Goal: Task Accomplishment & Management: Complete application form

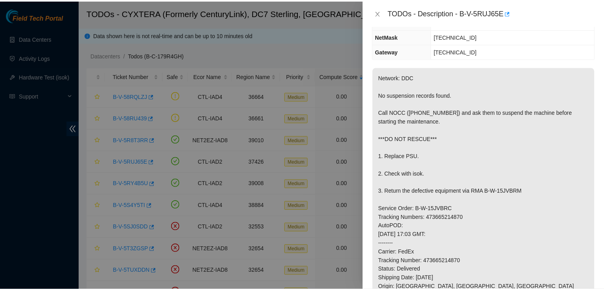
scroll to position [79, 0]
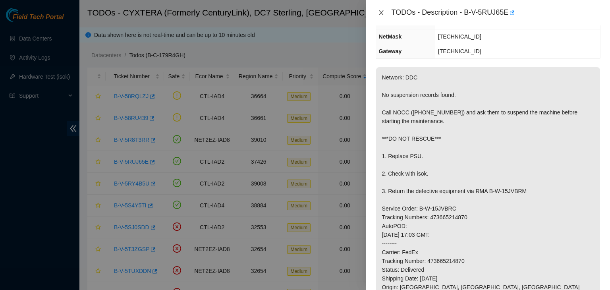
click at [380, 13] on icon "close" at bounding box center [381, 12] width 4 height 5
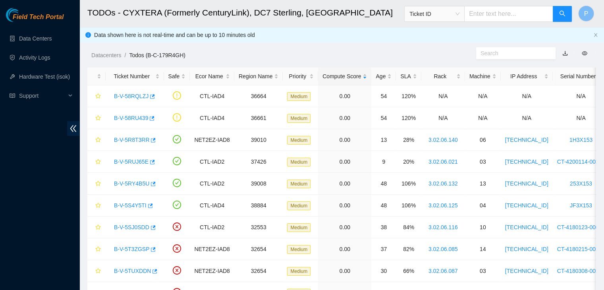
scroll to position [105, 0]
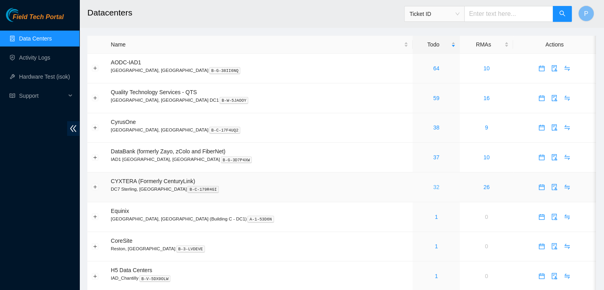
click at [433, 188] on link "32" at bounding box center [436, 187] width 6 height 6
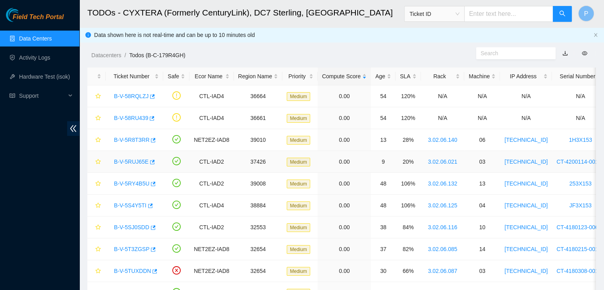
click at [132, 162] on link "B-V-5RUJ65E" at bounding box center [131, 161] width 35 height 6
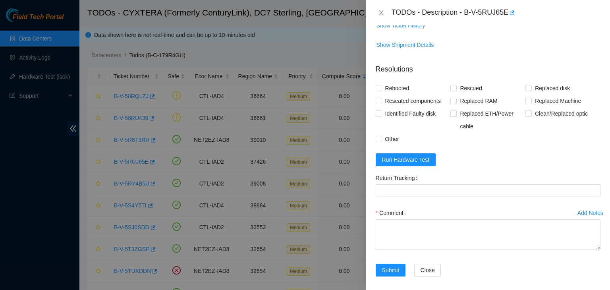
scroll to position [513, 0]
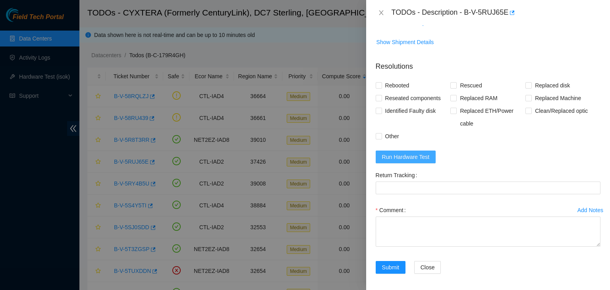
click at [427, 159] on span "Run Hardware Test" at bounding box center [406, 156] width 48 height 9
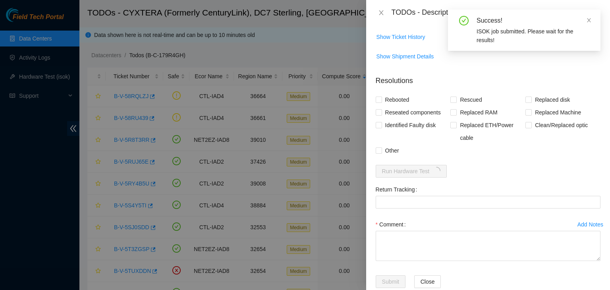
scroll to position [505, 0]
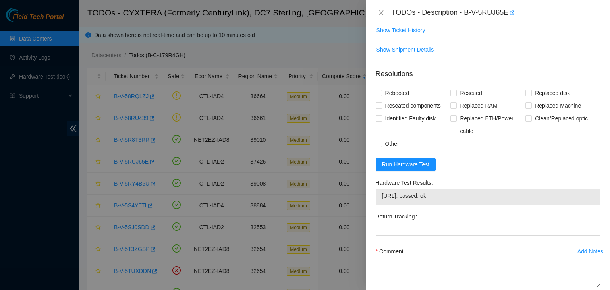
click at [375, 91] on div "Problem Type Hardware Rack Number 3.02.06.021 Machine Number 03 Serial Number C…" at bounding box center [488, 157] width 244 height 264
click at [378, 91] on input "Rebooted" at bounding box center [379, 93] width 6 height 6
checkbox input "true"
click at [378, 107] on input "Reseated components" at bounding box center [379, 105] width 6 height 6
checkbox input "true"
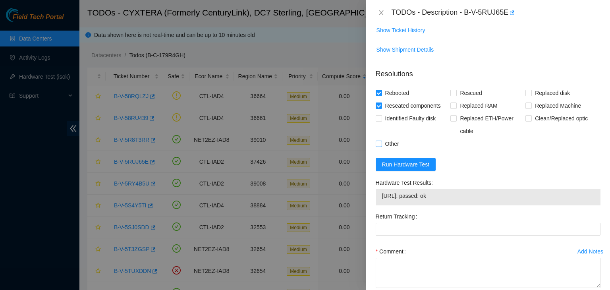
click at [376, 141] on input "Other" at bounding box center [379, 144] width 6 height 6
checkbox input "true"
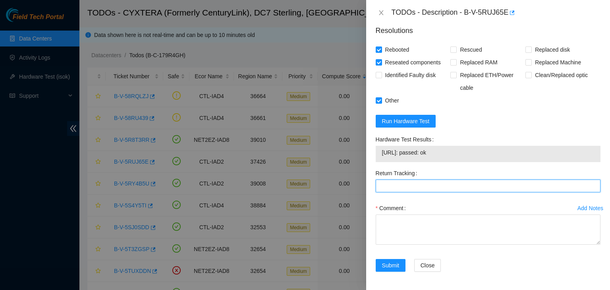
click at [403, 183] on Tracking "Return Tracking" at bounding box center [488, 185] width 225 height 13
paste Tracking "473665214881"
type Tracking "473665214881"
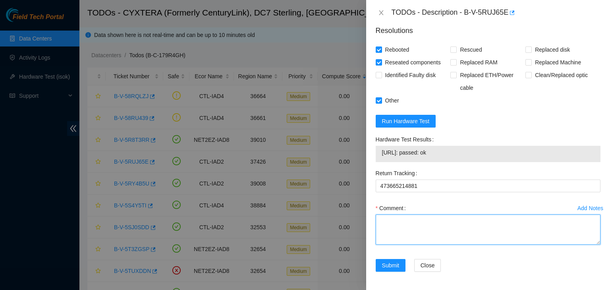
click at [383, 229] on textarea "Comment" at bounding box center [488, 229] width 225 height 30
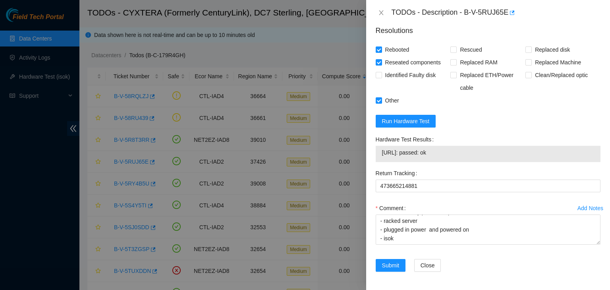
drag, startPoint x: 443, startPoint y: 151, endPoint x: 380, endPoint y: 156, distance: 63.0
click at [380, 156] on div "23.59.22.80: passed: ok" at bounding box center [488, 154] width 225 height 16
copy tbody "23.59.22.80: passed: ok"
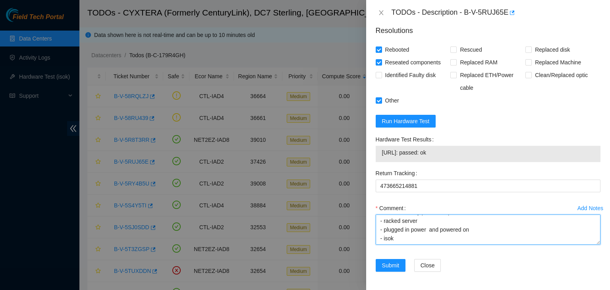
click at [385, 239] on textarea "- verified rack and machine sn - unracked machine - removed faulty psu and repl…" at bounding box center [488, 229] width 225 height 30
paste textarea "23.59.22.80: passed: ok"
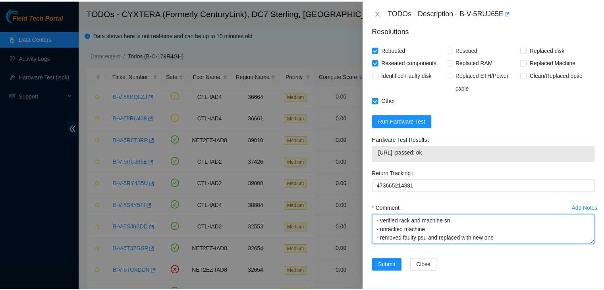
scroll to position [87, 0]
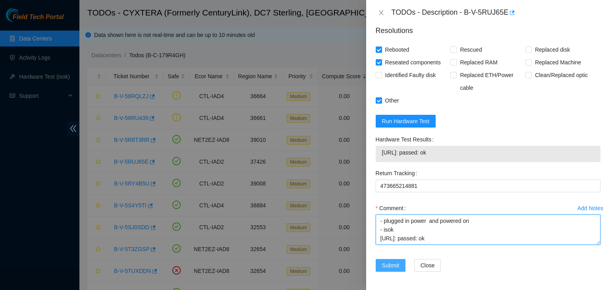
type textarea "- verified rack and machine sn - unracked machine - removed faulty psu and repl…"
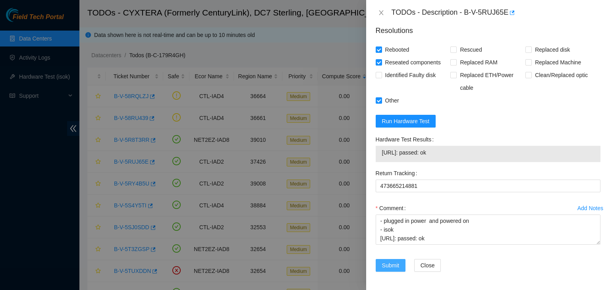
click at [392, 264] on span "Submit" at bounding box center [390, 265] width 17 height 9
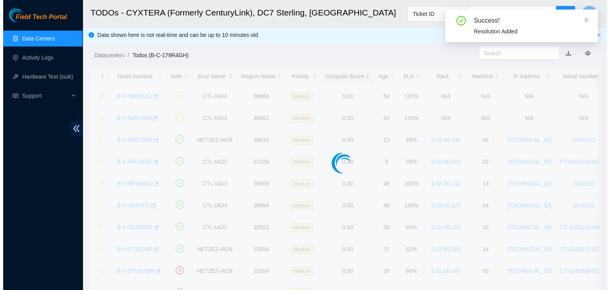
scroll to position [216, 0]
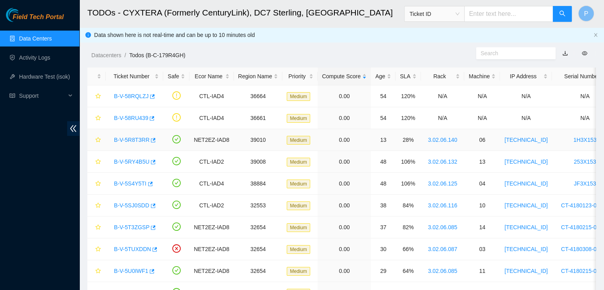
click at [133, 140] on link "B-V-5R8T3RR" at bounding box center [131, 140] width 35 height 6
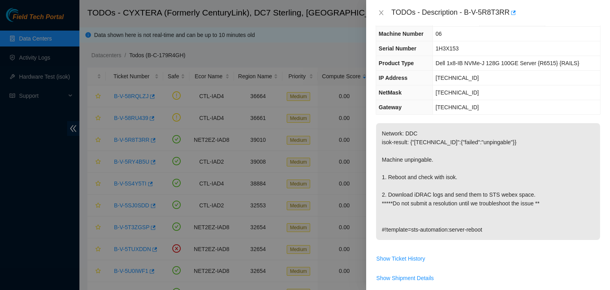
scroll to position [24, 0]
click at [380, 12] on icon "close" at bounding box center [381, 13] width 6 height 6
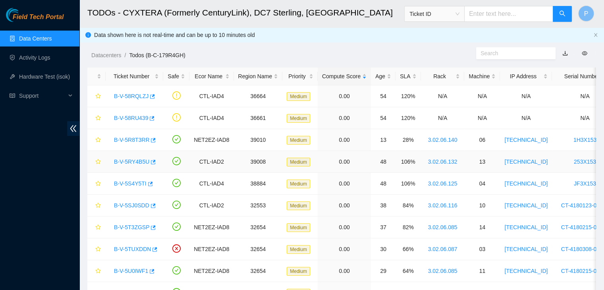
click at [129, 164] on link "B-V-5RY4B5U" at bounding box center [131, 161] width 35 height 6
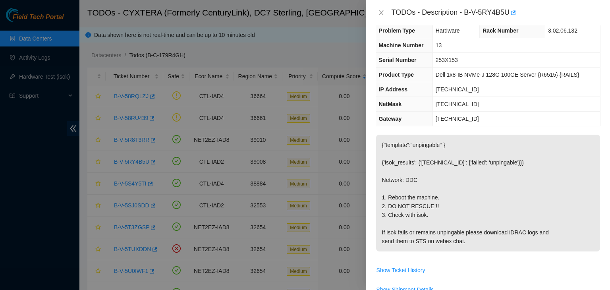
scroll to position [0, 0]
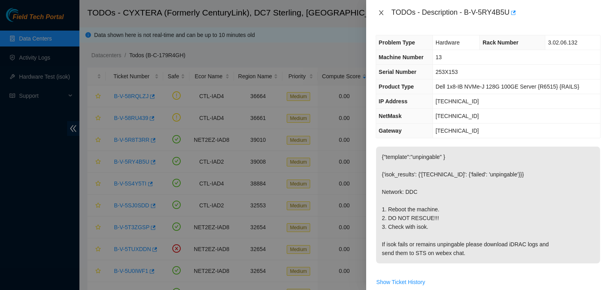
click at [382, 12] on icon "close" at bounding box center [381, 13] width 6 height 6
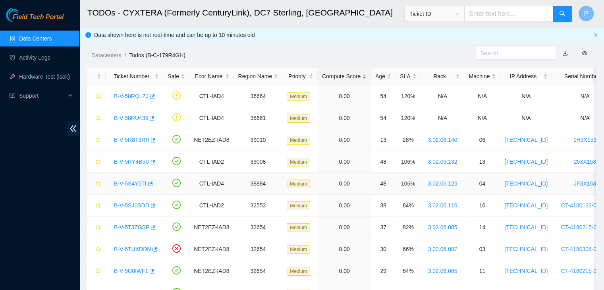
click at [131, 183] on link "B-V-5S4Y5TI" at bounding box center [130, 183] width 33 height 6
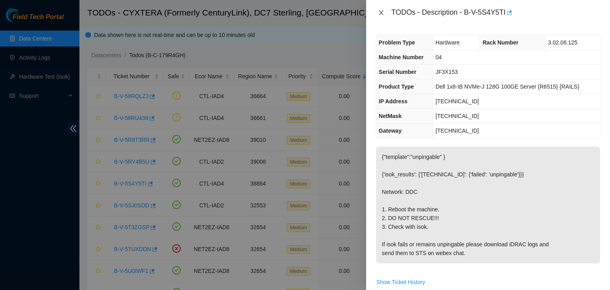
click at [380, 12] on icon "close" at bounding box center [381, 13] width 6 height 6
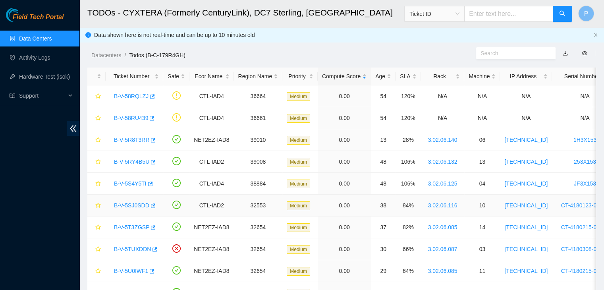
click at [131, 210] on div "B-V-5SJ0SDD" at bounding box center [134, 205] width 49 height 13
click at [133, 206] on link "B-V-5SJ0SDD" at bounding box center [131, 205] width 35 height 6
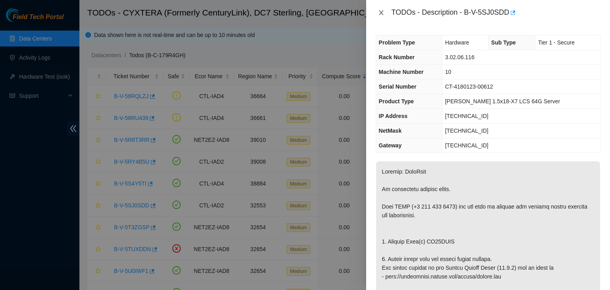
click at [382, 12] on icon "close" at bounding box center [381, 13] width 6 height 6
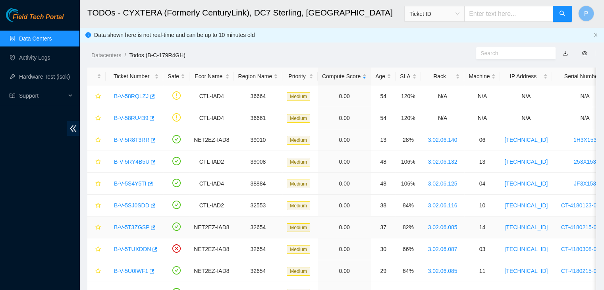
click at [132, 227] on link "B-V-5T3ZGSP" at bounding box center [131, 227] width 35 height 6
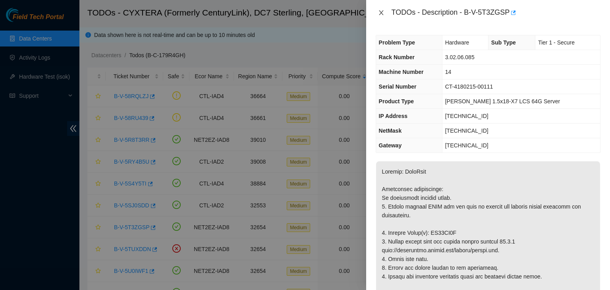
click at [381, 13] on icon "close" at bounding box center [381, 12] width 4 height 5
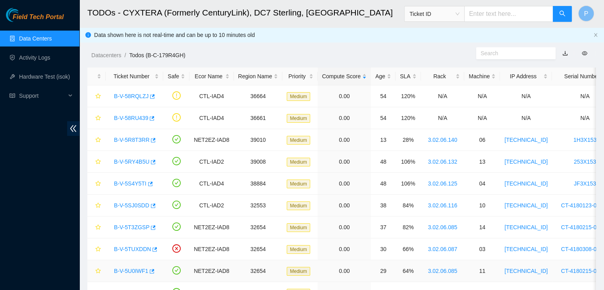
click at [133, 270] on link "B-V-5U0IWF1" at bounding box center [131, 271] width 34 height 6
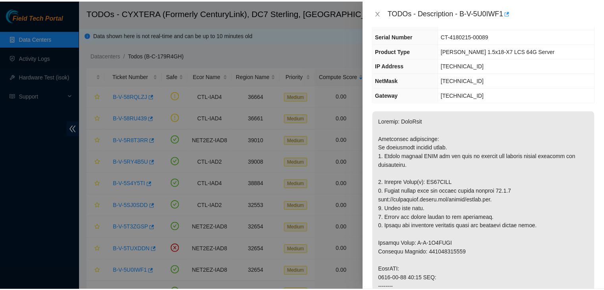
scroll to position [51, 0]
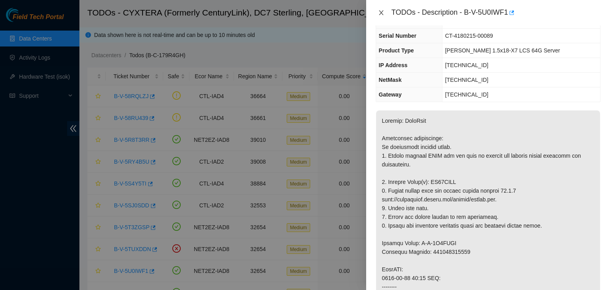
click at [377, 10] on button "Close" at bounding box center [381, 13] width 11 height 8
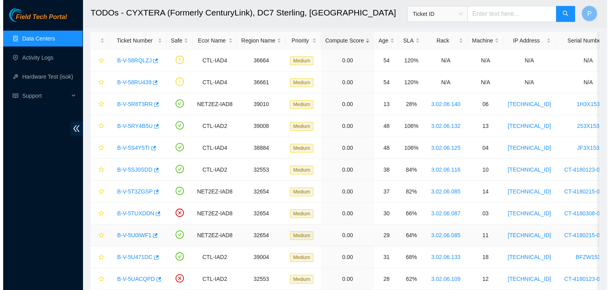
scroll to position [38, 0]
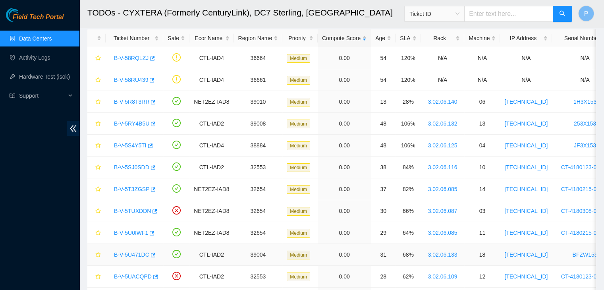
click at [135, 252] on link "B-V-5U471DC" at bounding box center [131, 254] width 35 height 6
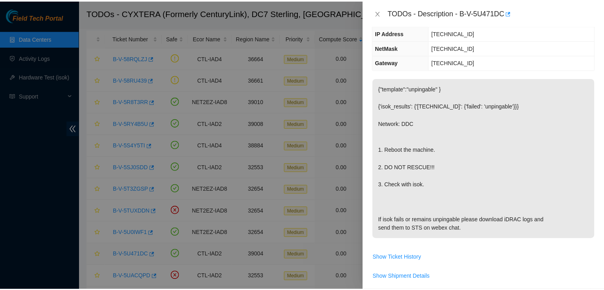
scroll to position [51, 0]
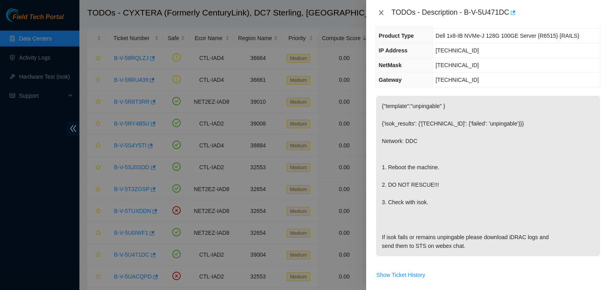
click at [381, 13] on icon "close" at bounding box center [381, 13] width 6 height 6
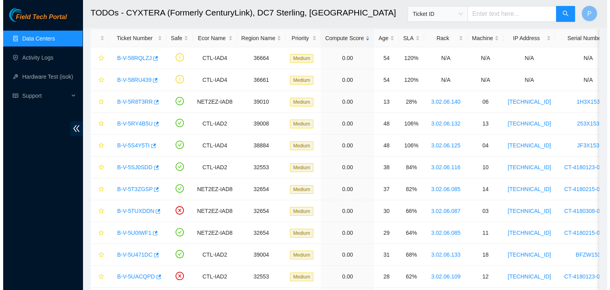
scroll to position [68, 0]
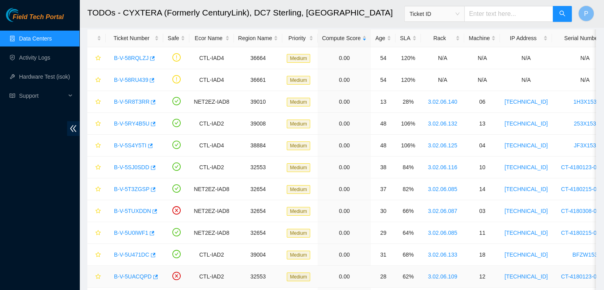
click at [133, 274] on link "B-V-5UACQPD" at bounding box center [133, 276] width 38 height 6
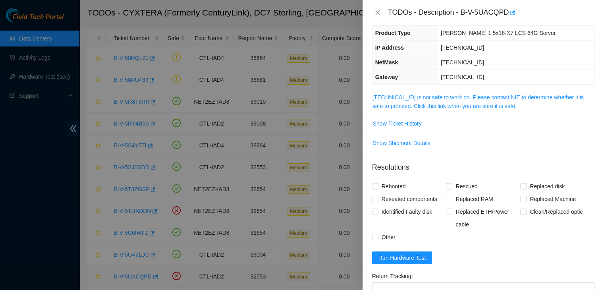
scroll to position [51, 0]
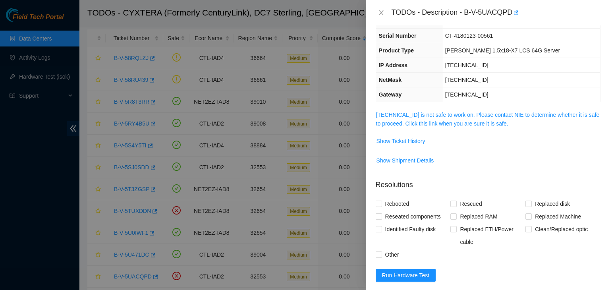
click at [380, 7] on div "TODOs - Description - B-V-5UACQPD" at bounding box center [488, 12] width 225 height 13
click at [383, 14] on icon "close" at bounding box center [381, 13] width 6 height 6
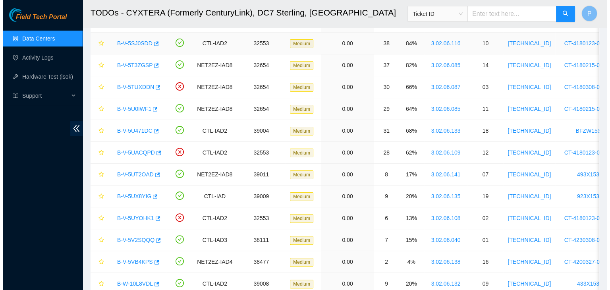
scroll to position [163, 0]
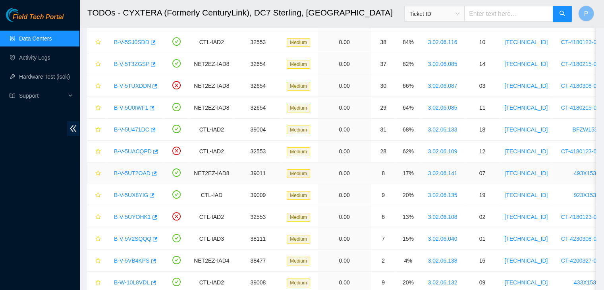
click at [133, 170] on link "B-V-5UT2OAD" at bounding box center [132, 173] width 37 height 6
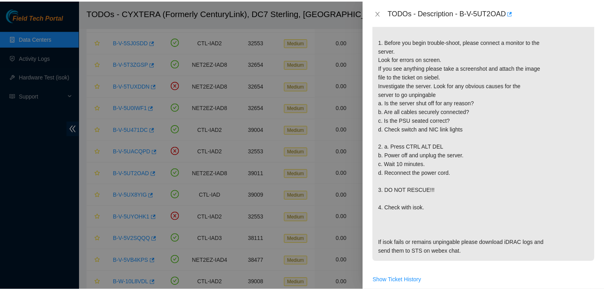
scroll to position [199, 0]
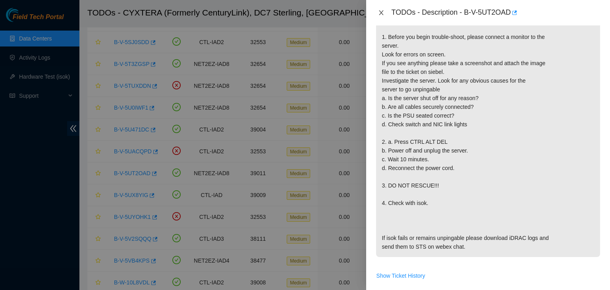
click at [380, 13] on icon "close" at bounding box center [381, 12] width 4 height 5
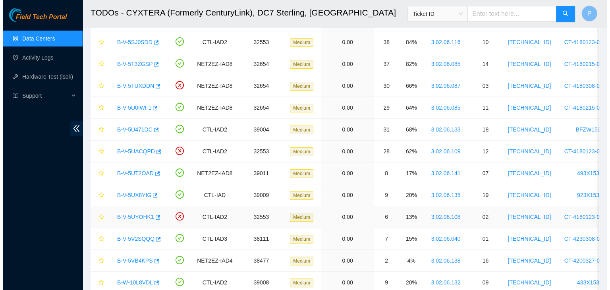
scroll to position [225, 0]
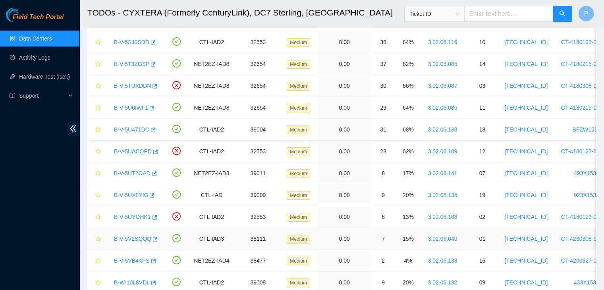
click at [143, 232] on div "B-V-5V2SQQQ" at bounding box center [134, 238] width 49 height 13
click at [127, 196] on link "B-V-5UX8YIG" at bounding box center [131, 195] width 34 height 6
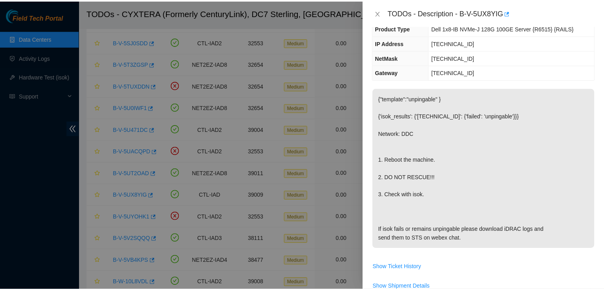
scroll to position [60, 0]
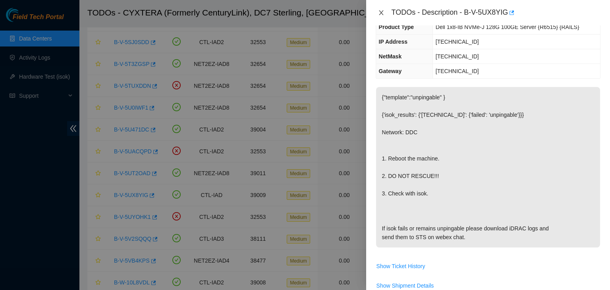
click at [380, 11] on icon "close" at bounding box center [381, 13] width 6 height 6
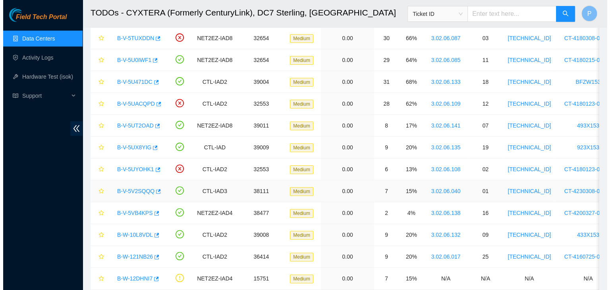
scroll to position [222, 0]
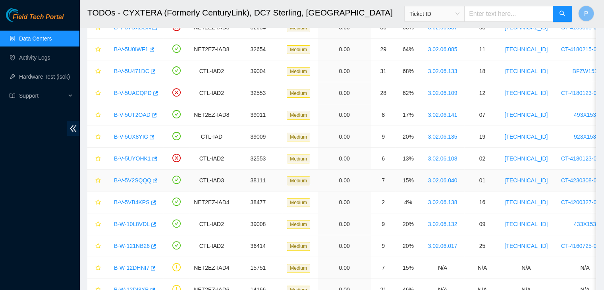
click at [135, 180] on link "B-V-5V2SQQQ" at bounding box center [132, 180] width 37 height 6
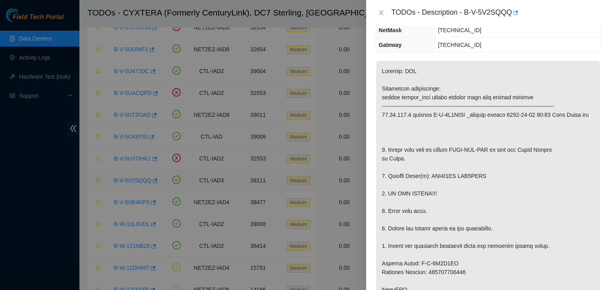
scroll to position [60, 0]
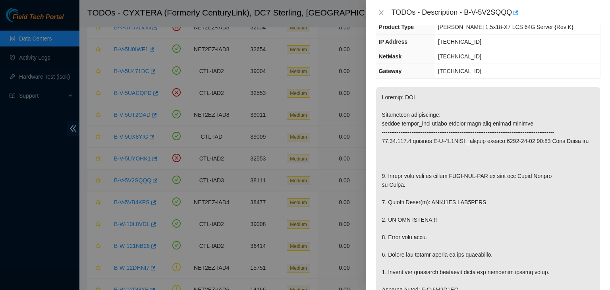
click at [135, 180] on div at bounding box center [305, 145] width 610 height 290
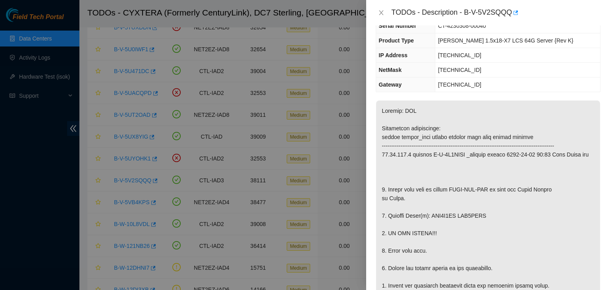
scroll to position [0, 0]
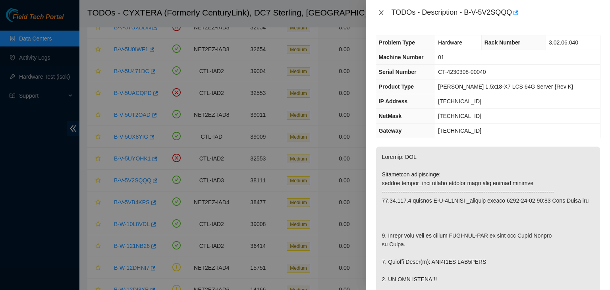
click at [378, 10] on icon "close" at bounding box center [381, 13] width 6 height 6
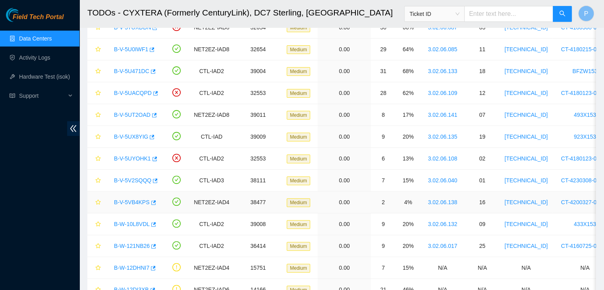
click at [135, 203] on link "B-V-5VB4KPS" at bounding box center [132, 202] width 36 height 6
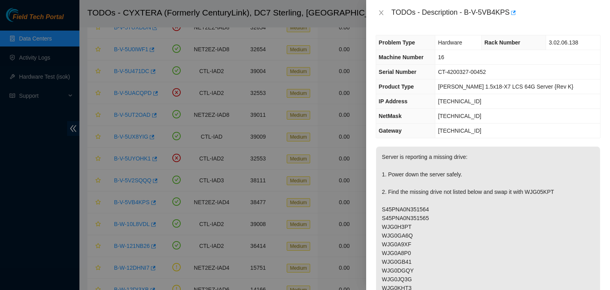
drag, startPoint x: 493, startPoint y: 196, endPoint x: 519, endPoint y: 215, distance: 32.7
click at [381, 14] on icon "close" at bounding box center [381, 13] width 6 height 6
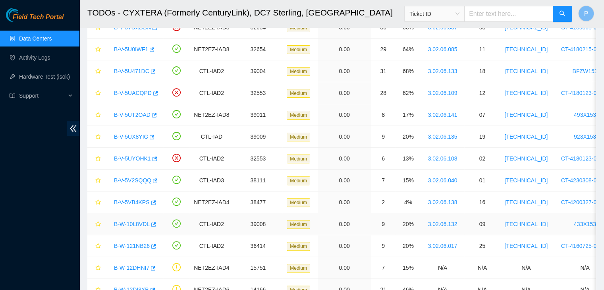
click at [136, 226] on link "B-W-10L8VDL" at bounding box center [132, 224] width 36 height 6
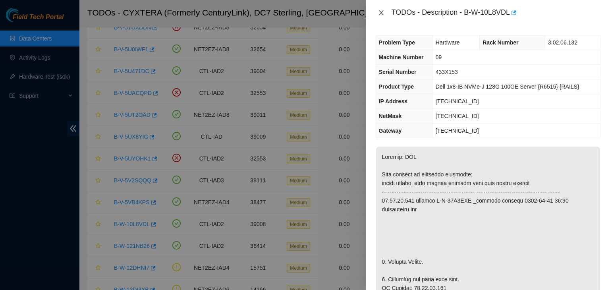
click at [380, 10] on icon "close" at bounding box center [381, 13] width 6 height 6
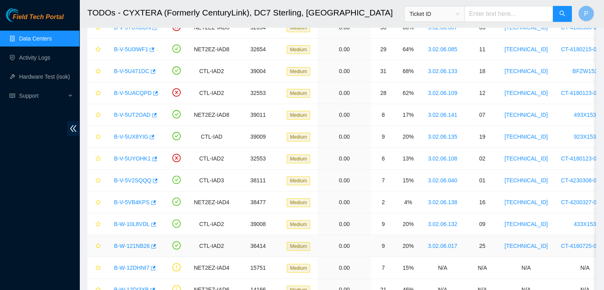
click at [134, 247] on link "B-W-121NB26" at bounding box center [132, 246] width 36 height 6
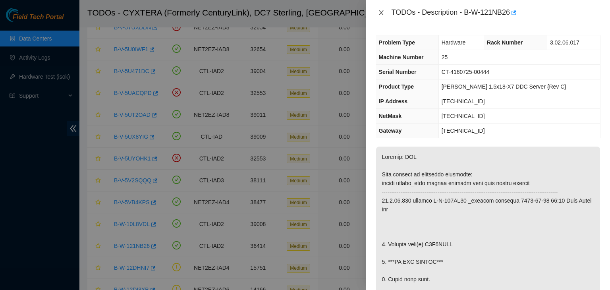
click at [382, 13] on icon "close" at bounding box center [381, 12] width 4 height 5
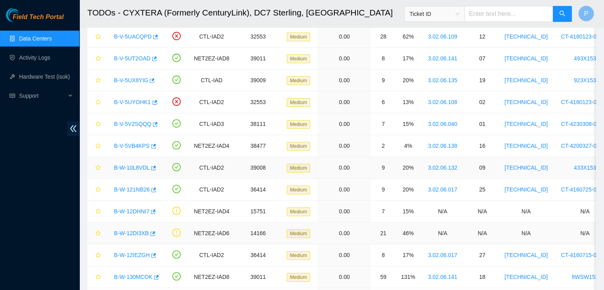
scroll to position [305, 0]
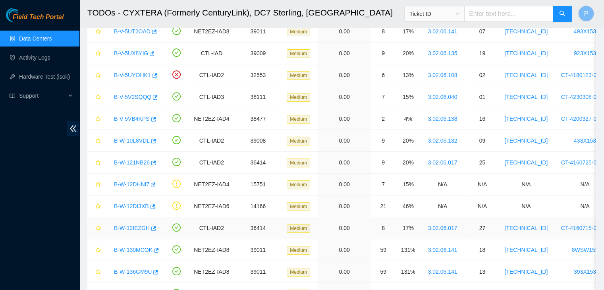
click at [133, 229] on link "B-W-12IEZGH" at bounding box center [132, 228] width 36 height 6
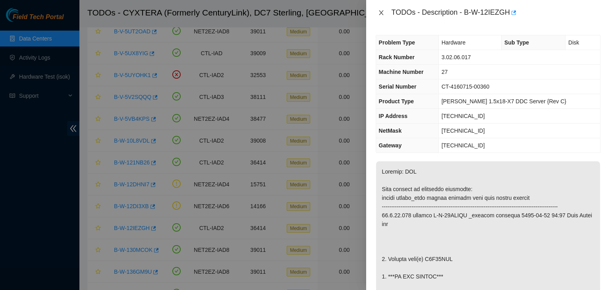
click at [381, 12] on icon "close" at bounding box center [381, 12] width 4 height 5
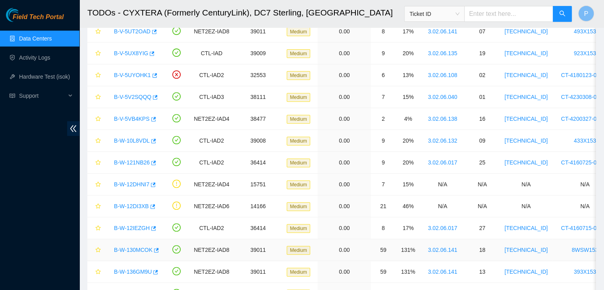
click at [132, 247] on link "B-W-130MCOK" at bounding box center [133, 250] width 39 height 6
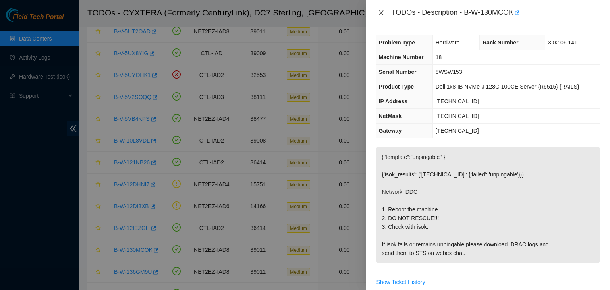
click at [380, 13] on icon "close" at bounding box center [381, 13] width 6 height 6
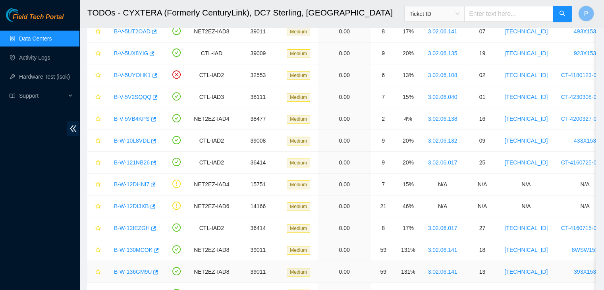
click at [129, 269] on link "B-W-136GM9U" at bounding box center [133, 271] width 38 height 6
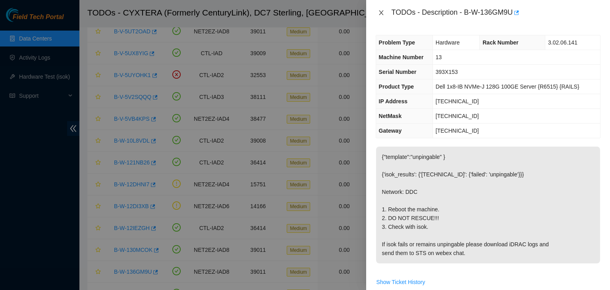
click at [380, 15] on icon "close" at bounding box center [381, 12] width 4 height 5
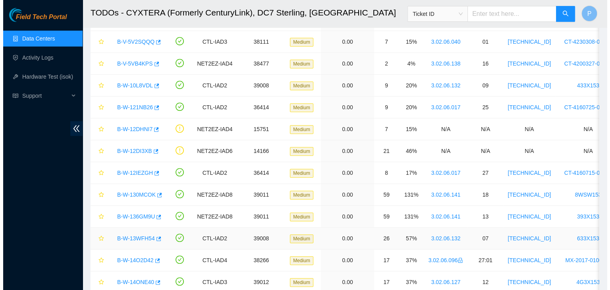
scroll to position [361, 0]
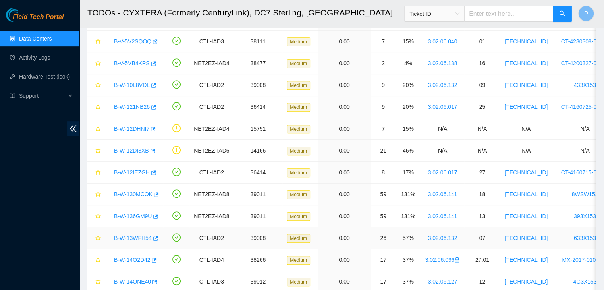
click at [136, 235] on link "B-W-13WFH54" at bounding box center [133, 238] width 38 height 6
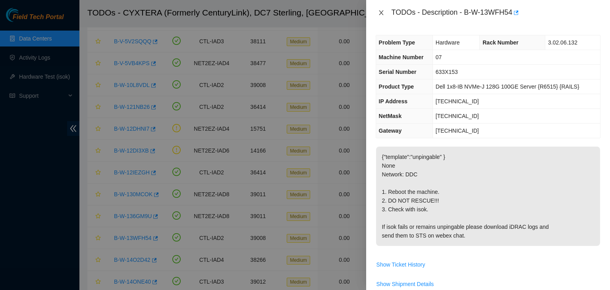
click at [378, 12] on icon "close" at bounding box center [381, 13] width 6 height 6
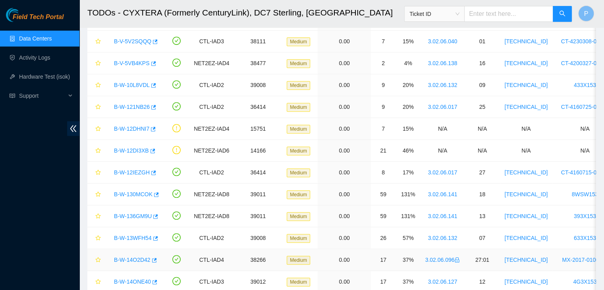
click at [136, 259] on link "B-W-14O2D42" at bounding box center [132, 259] width 37 height 6
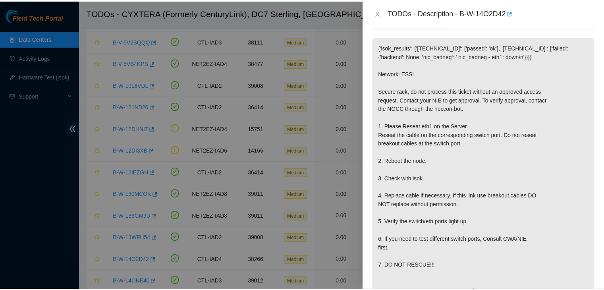
scroll to position [111, 0]
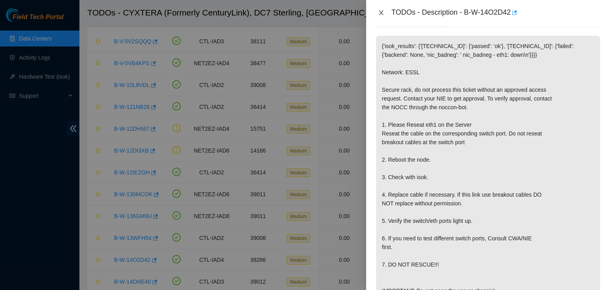
click at [378, 13] on icon "close" at bounding box center [381, 13] width 6 height 6
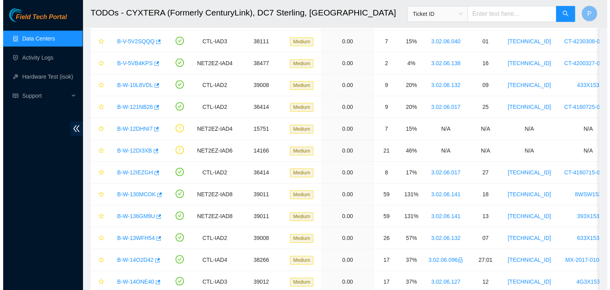
scroll to position [137, 0]
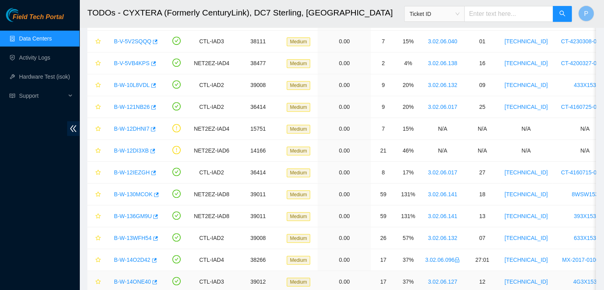
click at [129, 283] on link "B-W-14ONE40" at bounding box center [132, 281] width 37 height 6
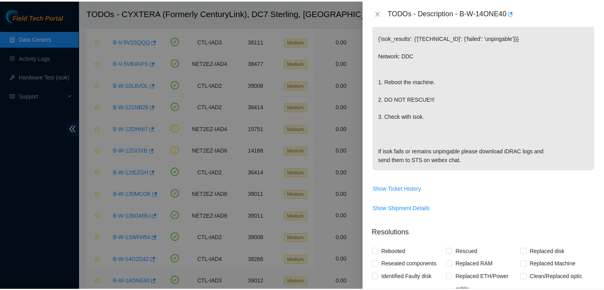
scroll to position [111, 0]
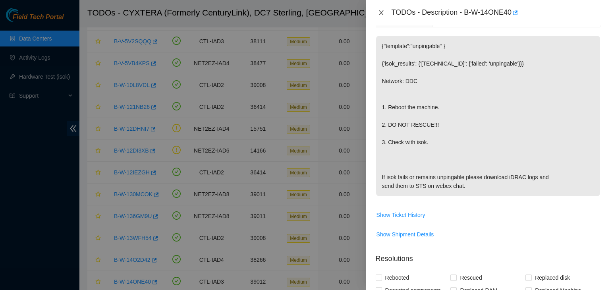
click at [382, 12] on icon "close" at bounding box center [381, 12] width 4 height 5
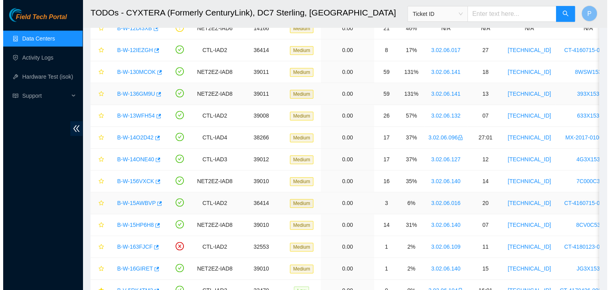
scroll to position [486, 0]
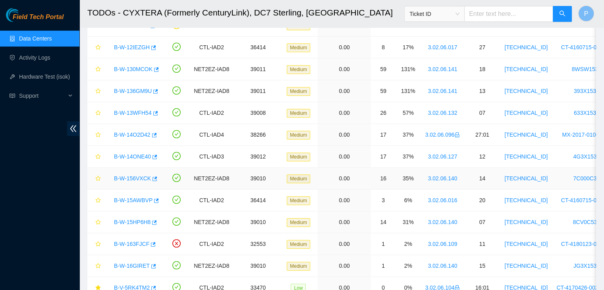
click at [130, 177] on link "B-W-156VXCK" at bounding box center [132, 178] width 37 height 6
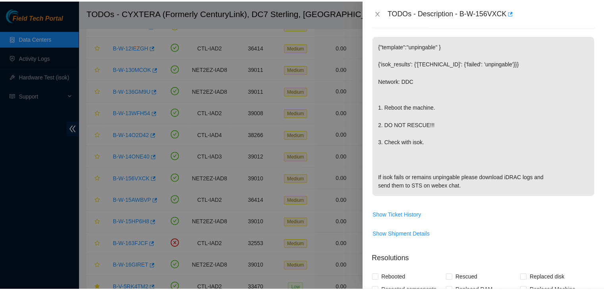
scroll to position [0, 0]
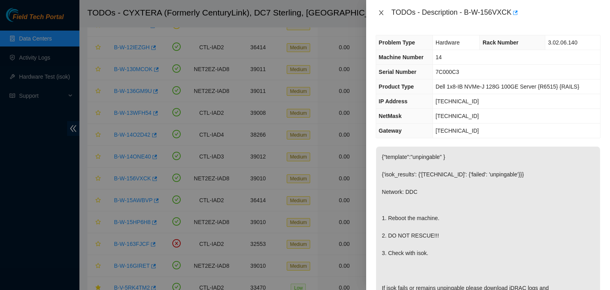
click at [382, 14] on icon "close" at bounding box center [381, 12] width 4 height 5
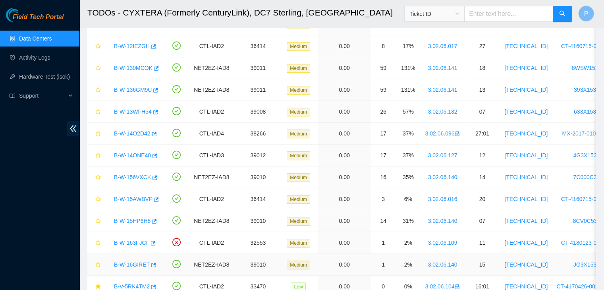
scroll to position [487, 0]
click at [131, 195] on link "B-W-15AWBVP" at bounding box center [133, 198] width 39 height 6
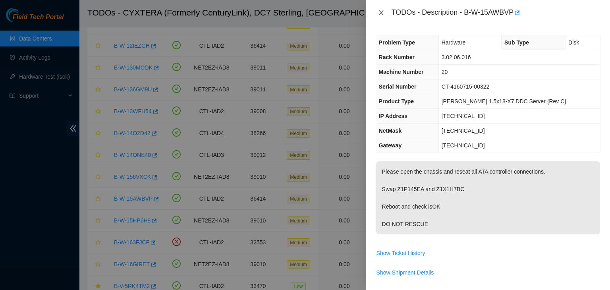
click at [380, 14] on icon "close" at bounding box center [381, 12] width 4 height 5
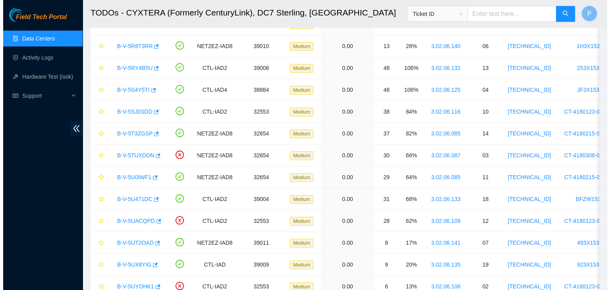
scroll to position [0, 0]
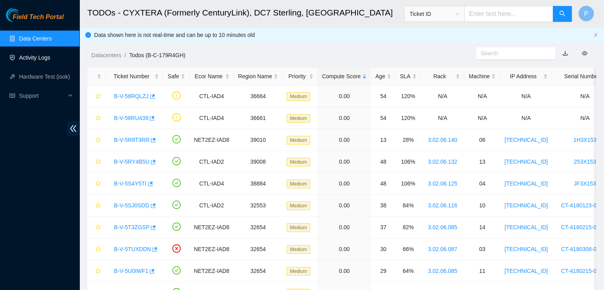
click at [42, 61] on link "Activity Logs" at bounding box center [34, 57] width 31 height 6
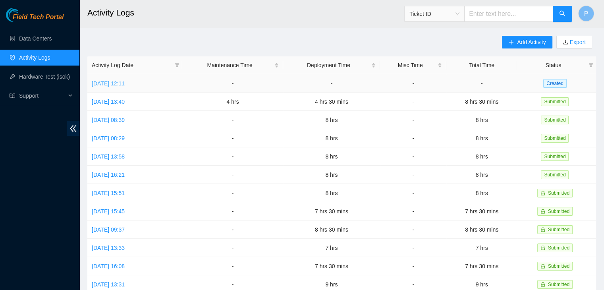
click at [125, 83] on link "Thu, 18 Sep 2025 12:11" at bounding box center [108, 83] width 33 height 6
